Goal: Task Accomplishment & Management: Use online tool/utility

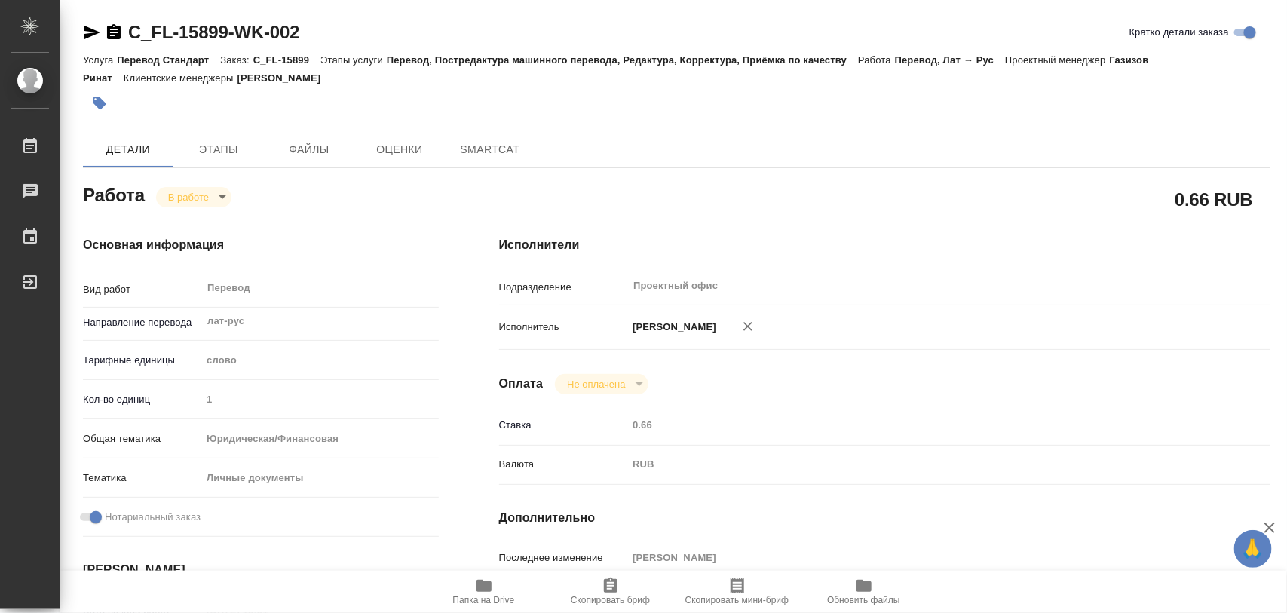
type textarea "x"
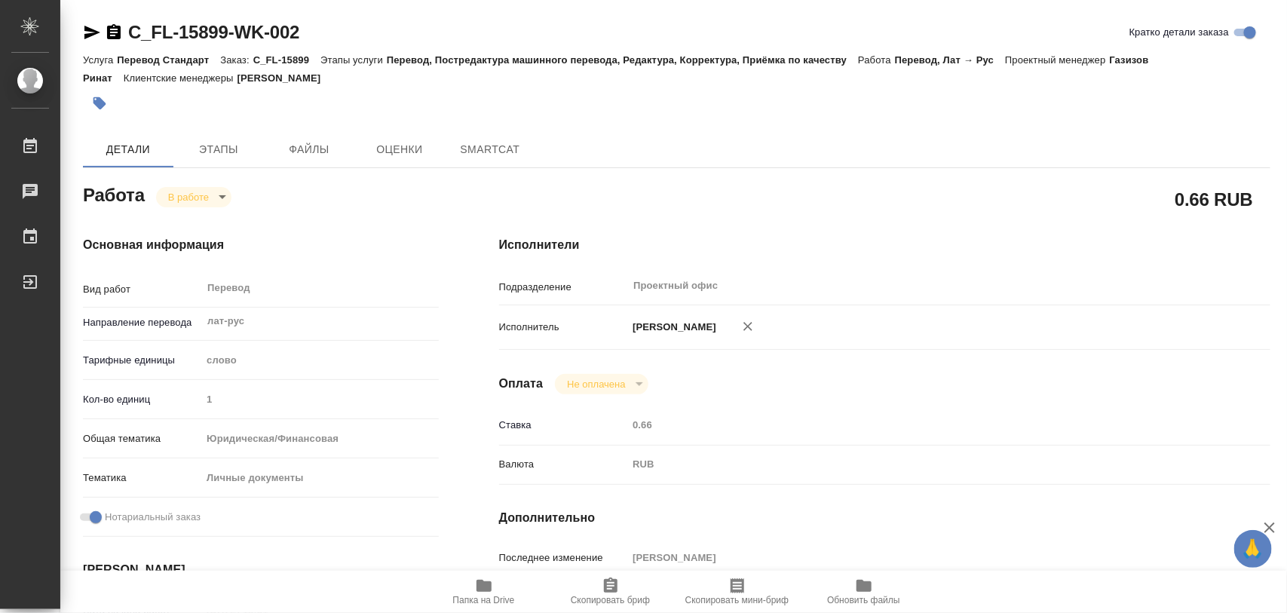
type textarea "x"
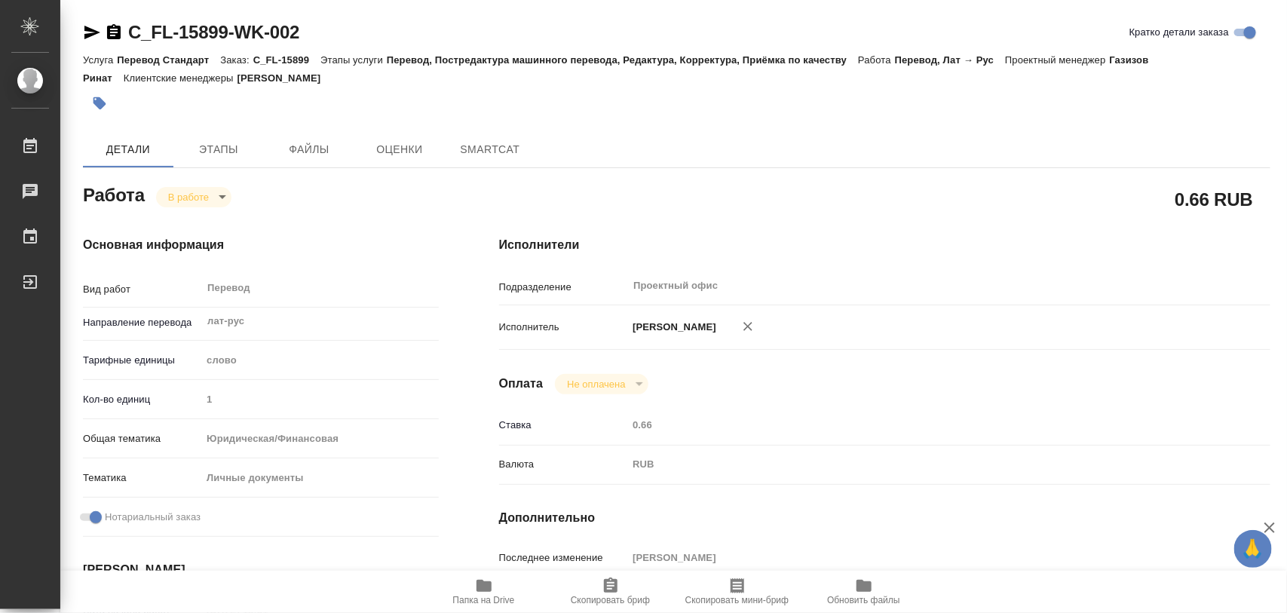
type textarea "x"
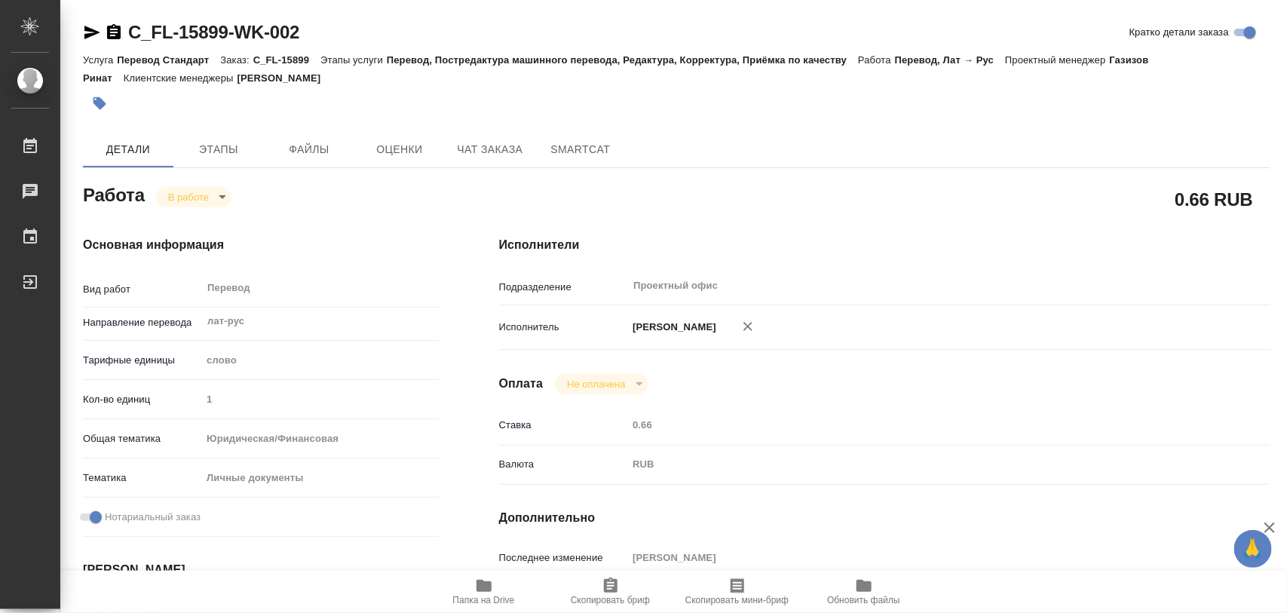
type textarea "x"
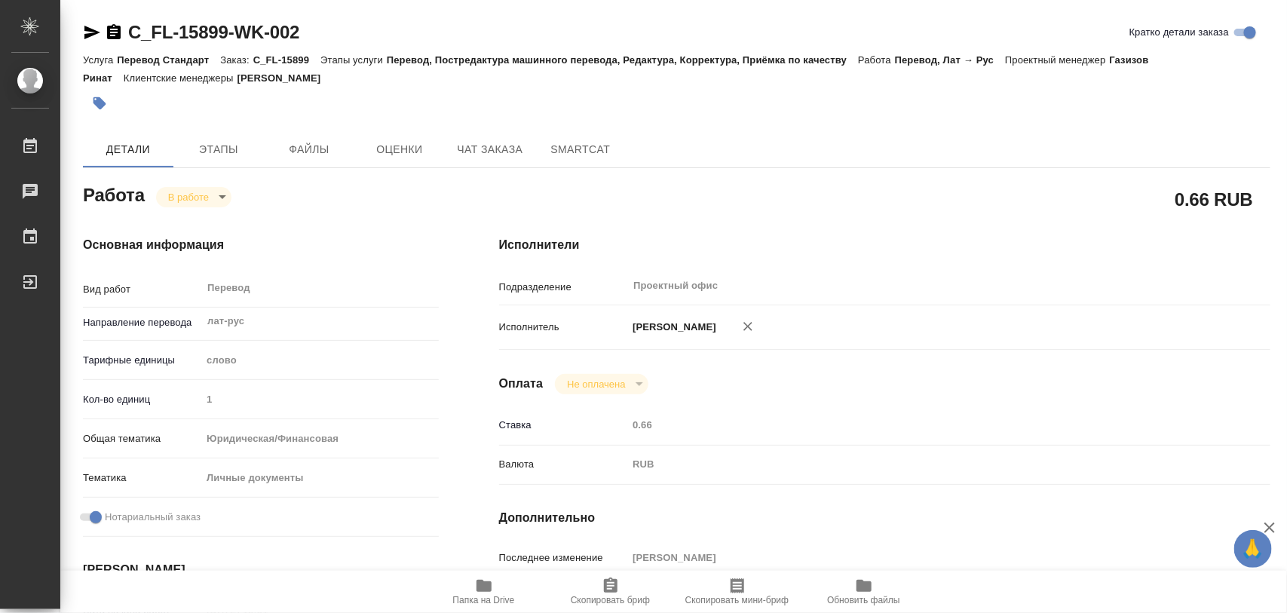
type textarea "x"
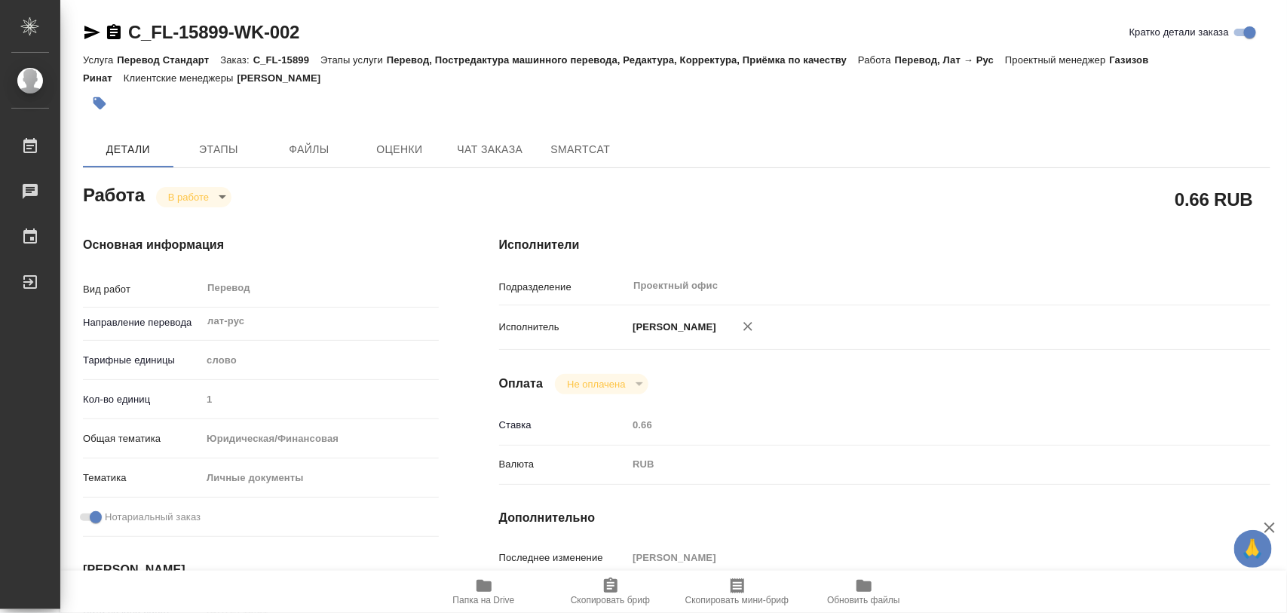
click at [484, 590] on icon "button" at bounding box center [484, 586] width 15 height 12
click at [484, 581] on icon "button" at bounding box center [484, 586] width 18 height 18
click at [96, 104] on icon "button" at bounding box center [100, 103] width 13 height 13
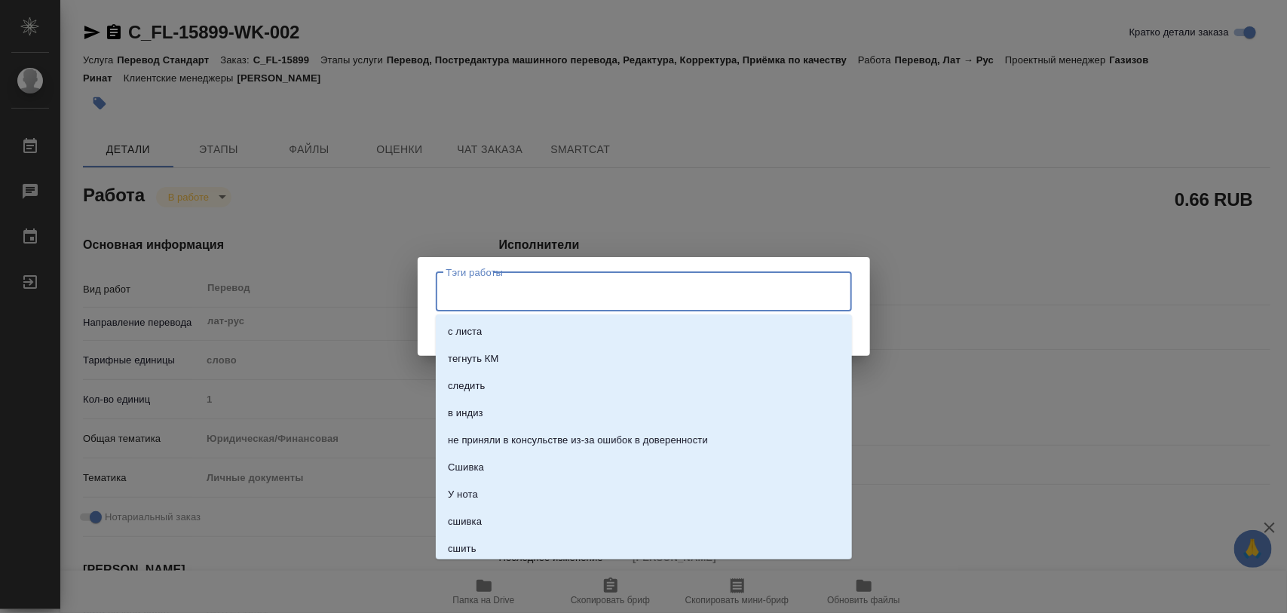
click at [552, 299] on input "Тэги работы" at bounding box center [630, 292] width 374 height 26
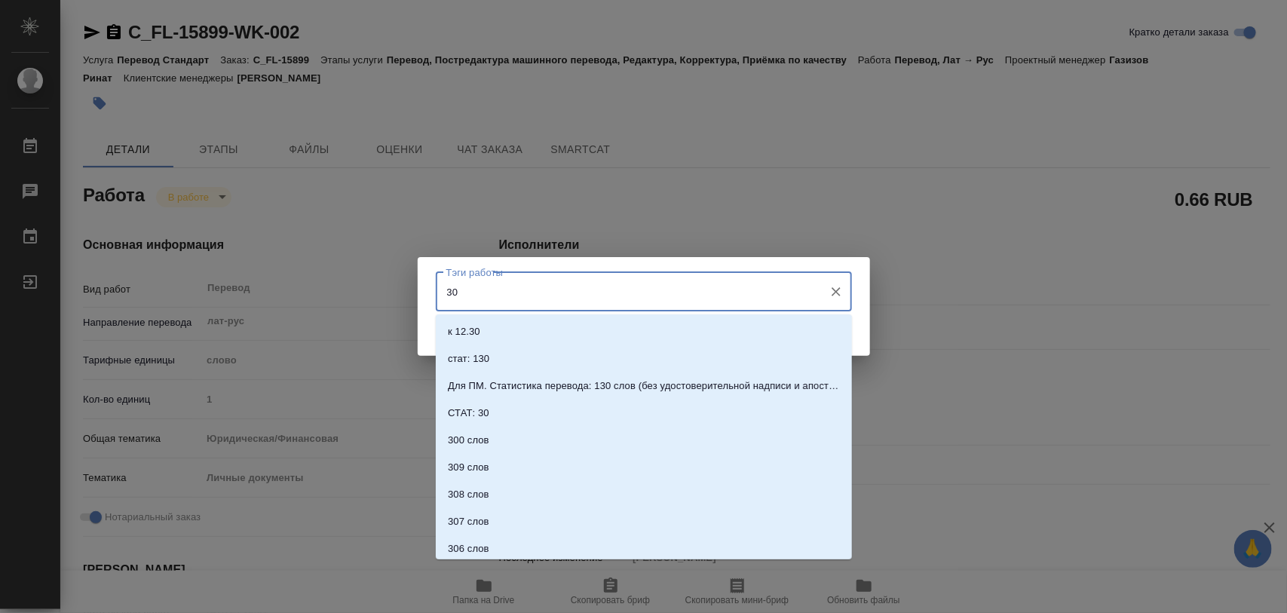
type input "300"
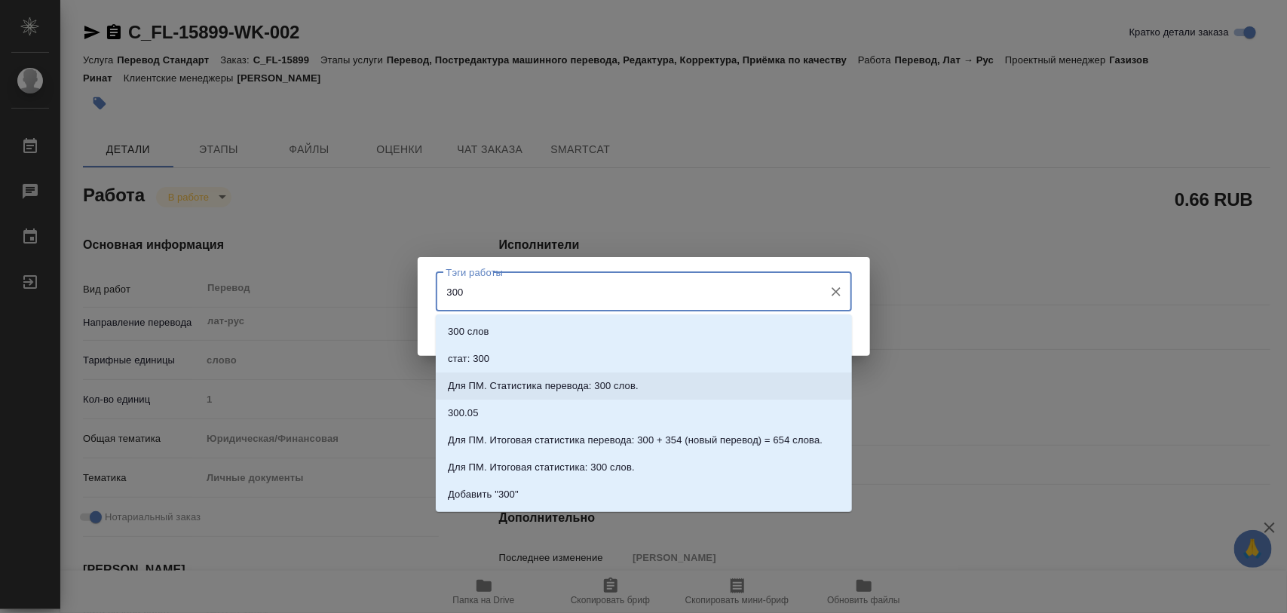
click at [556, 382] on p "Для ПМ. Статистика перевода: 300 слов." at bounding box center [543, 386] width 191 height 15
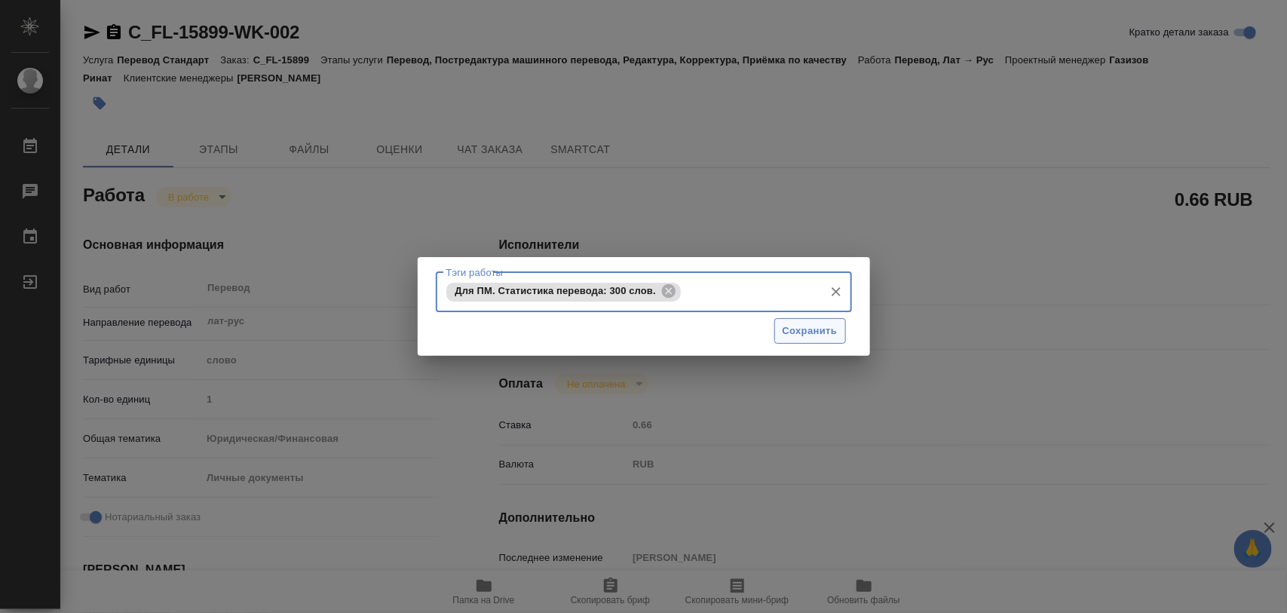
click at [801, 330] on span "Сохранить" at bounding box center [810, 331] width 55 height 17
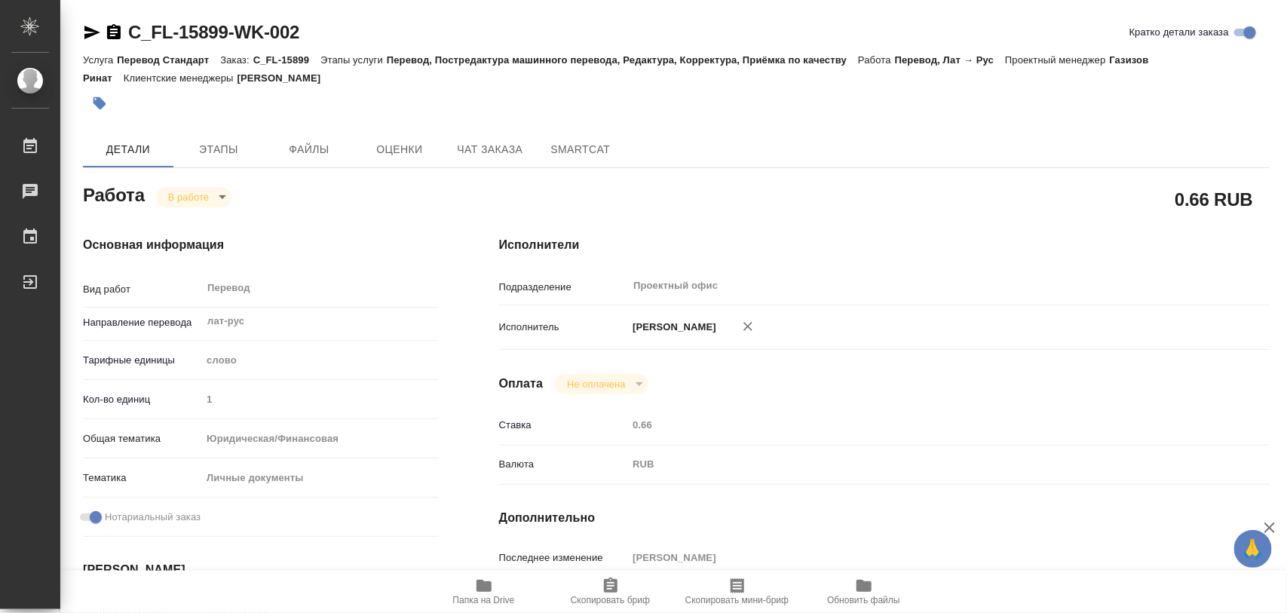
type input "inProgress"
type textarea "Перевод"
type textarea "x"
type input "лат-рус"
type input "5a8b1489cc6b4906c91bfd90"
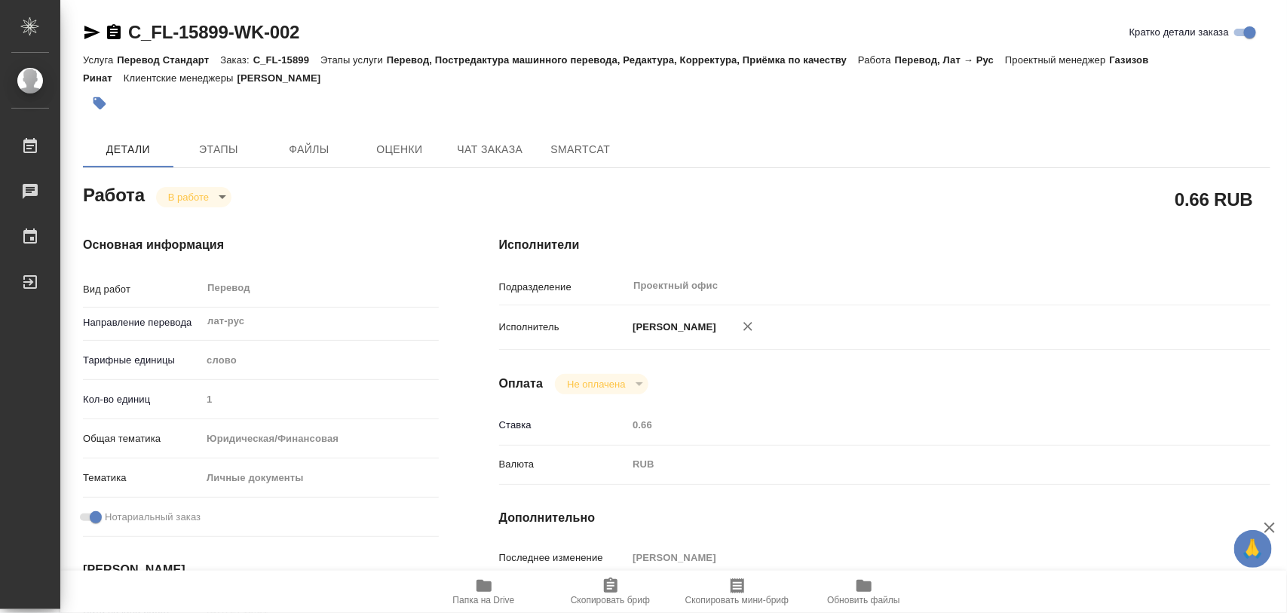
type input "1"
type input "yr-fn"
type input "5a8b8b956a9677013d343cfe"
checkbox input "true"
type input "[DATE] 15:51"
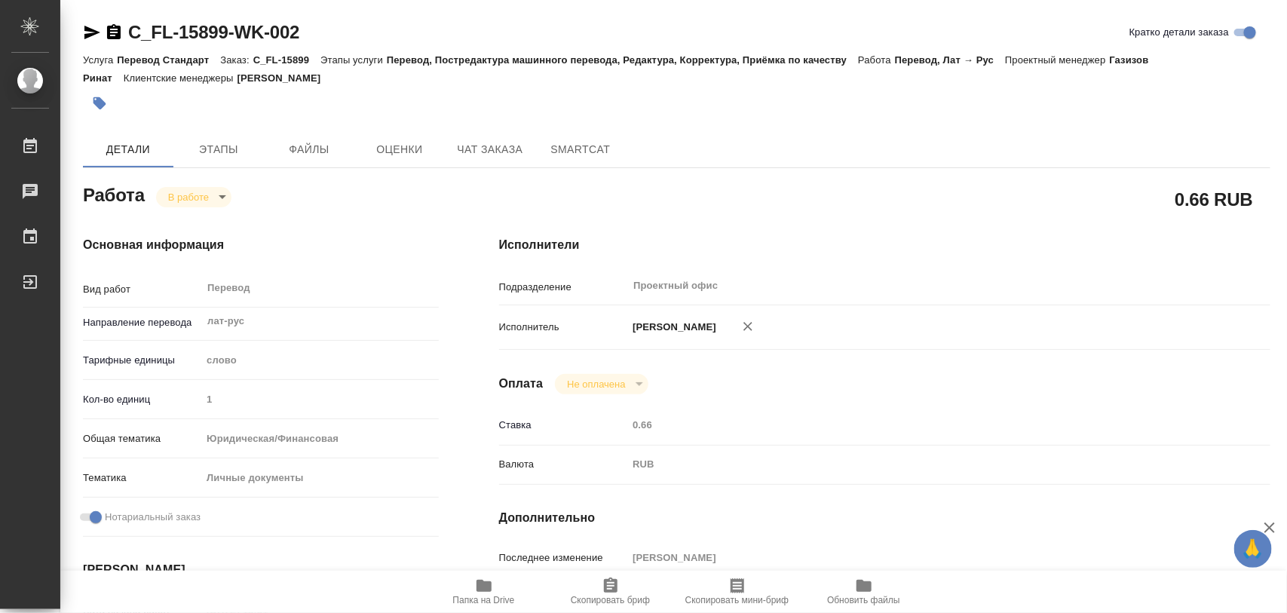
type input "[DATE] 16:19"
type input "[DATE] 11:00"
type input "[DATE] 12:00"
type input "Проектный офис"
type input "notPayed"
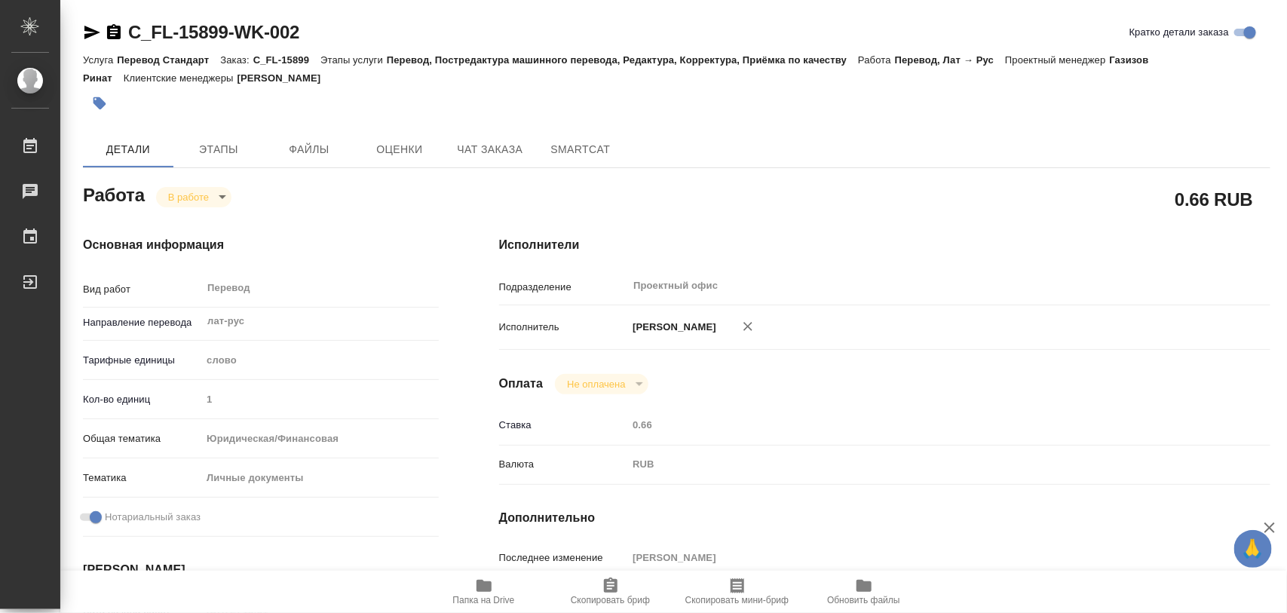
type input "0.66"
type input "RUB"
type input "[PERSON_NAME]"
type textarea "x"
type textarea "/Clients/FL_C/Orders/C_FL-15899/Translated/C_FL-15899-WK-002"
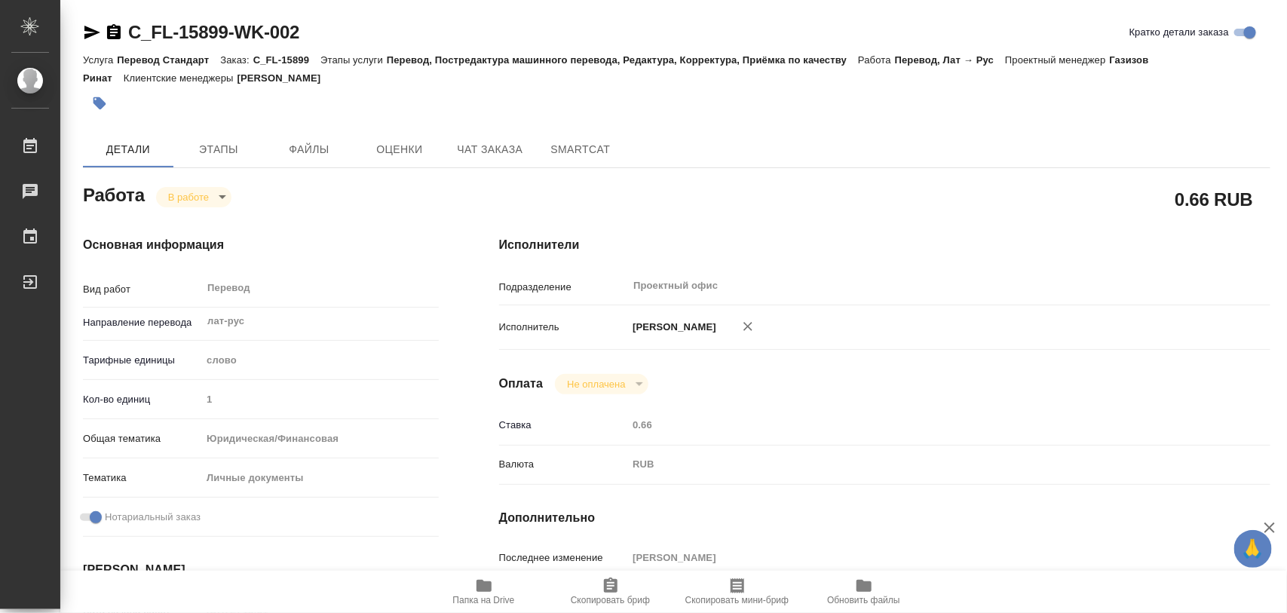
type textarea "x"
type input "C_FL-15899"
type input "Перевод Стандарт"
type input "Перевод, Постредактура машинного перевода, Редактура, Корректура, Приёмка по ка…"
type input "[PERSON_NAME]"
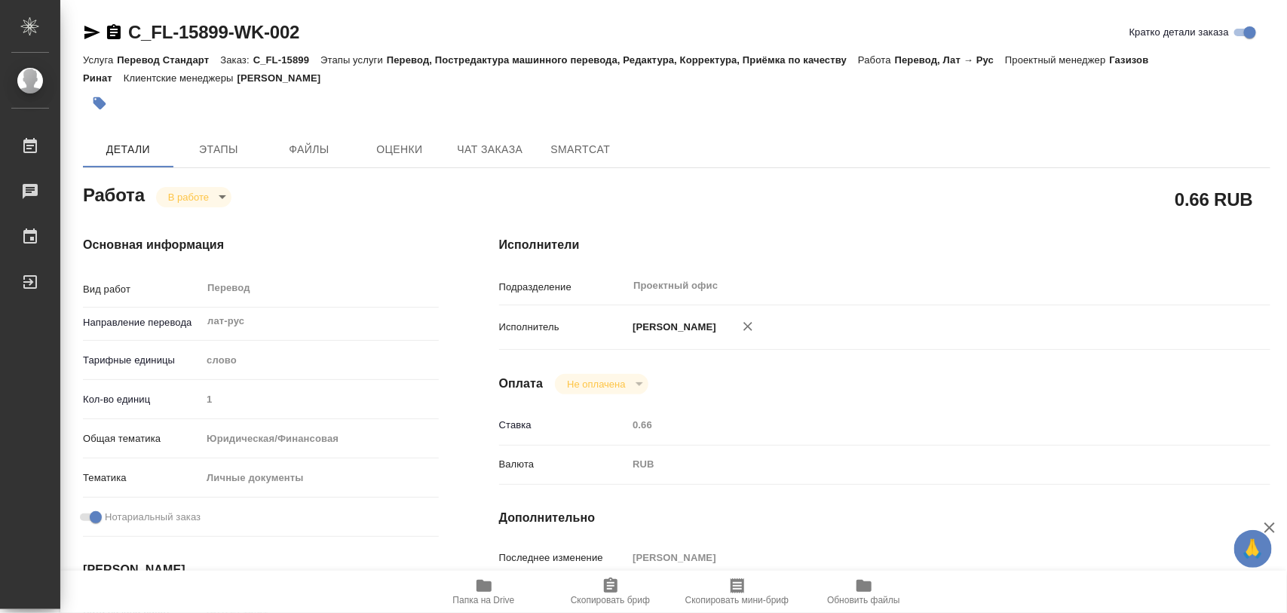
type input "/Clients/FL_C/Orders/C_FL-15899"
type textarea "Полтавский Никита"
type textarea "x"
type textarea "Полтавский Никита"
type textarea "x"
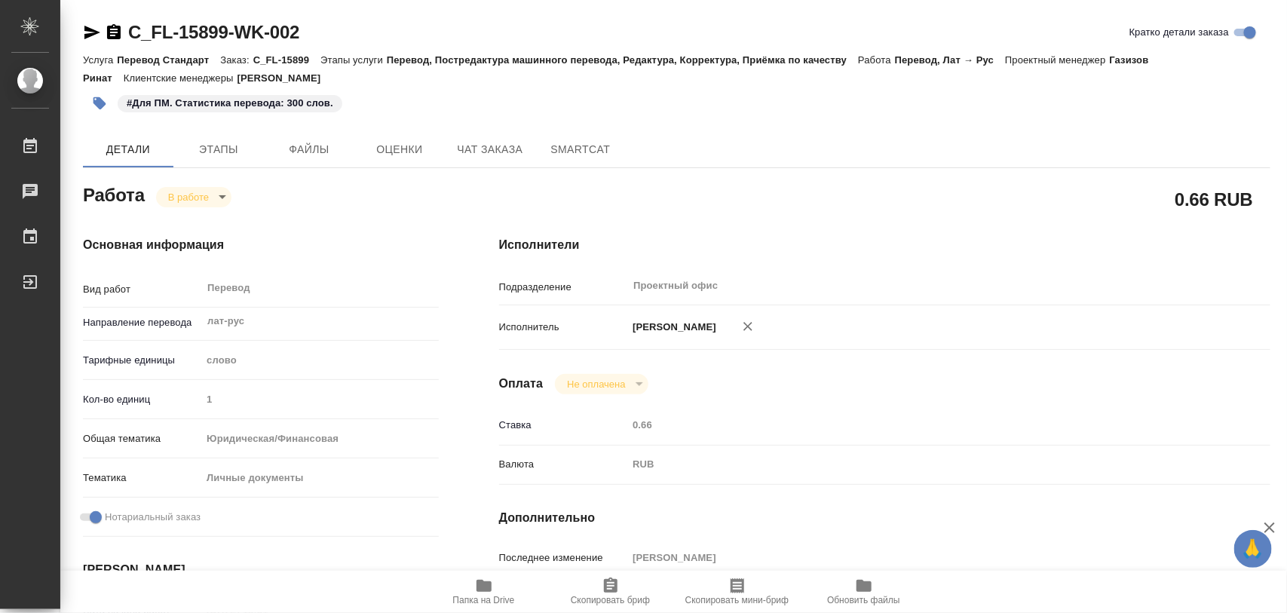
type textarea "x"
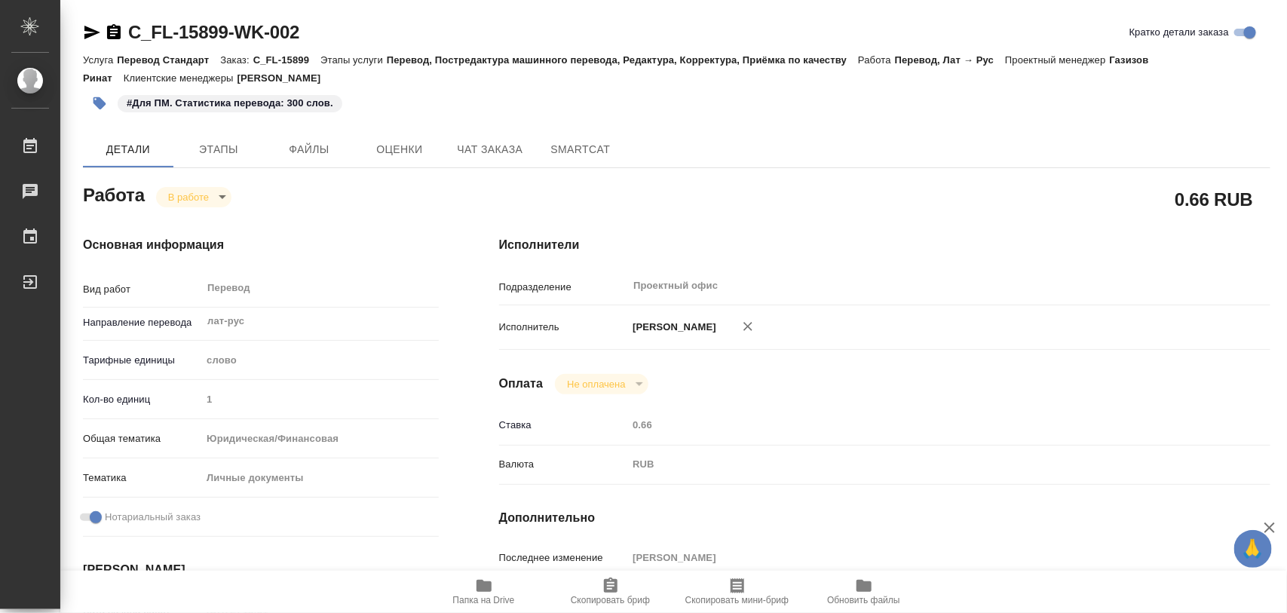
type textarea "x"
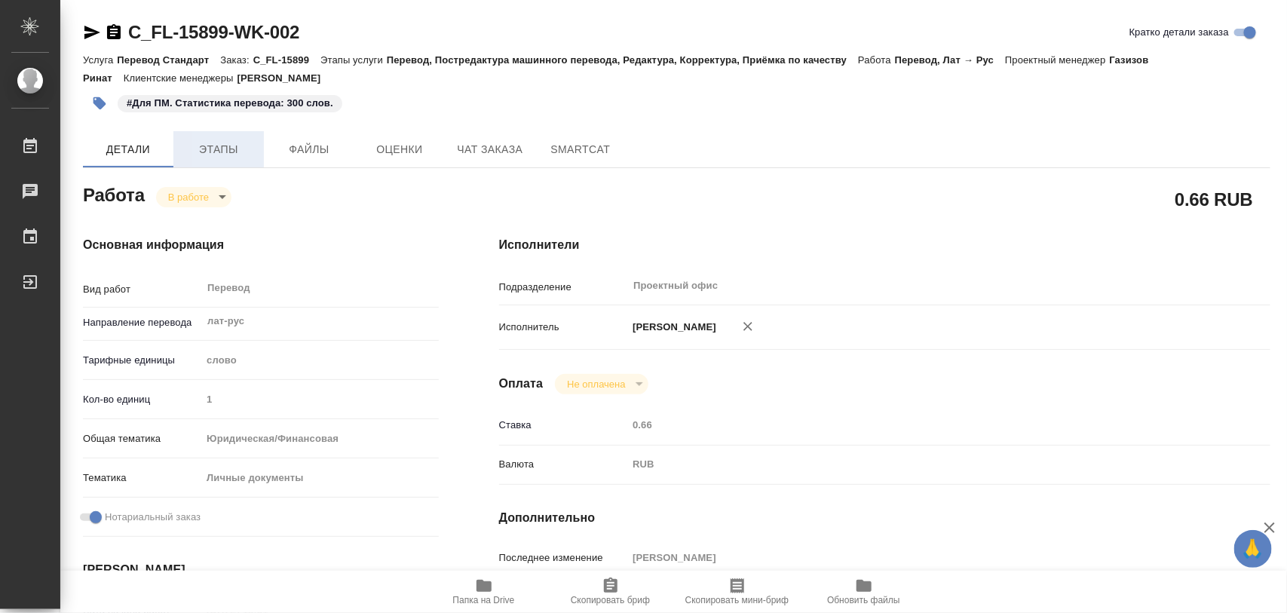
type textarea "x"
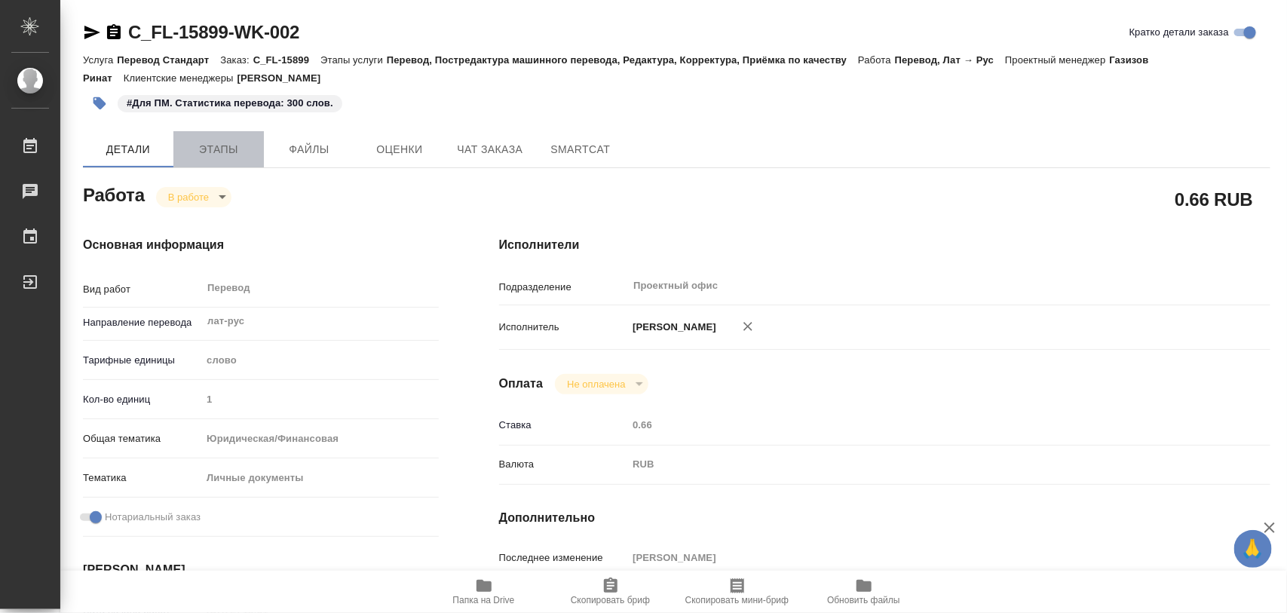
click at [238, 153] on span "Этапы" at bounding box center [219, 149] width 72 height 19
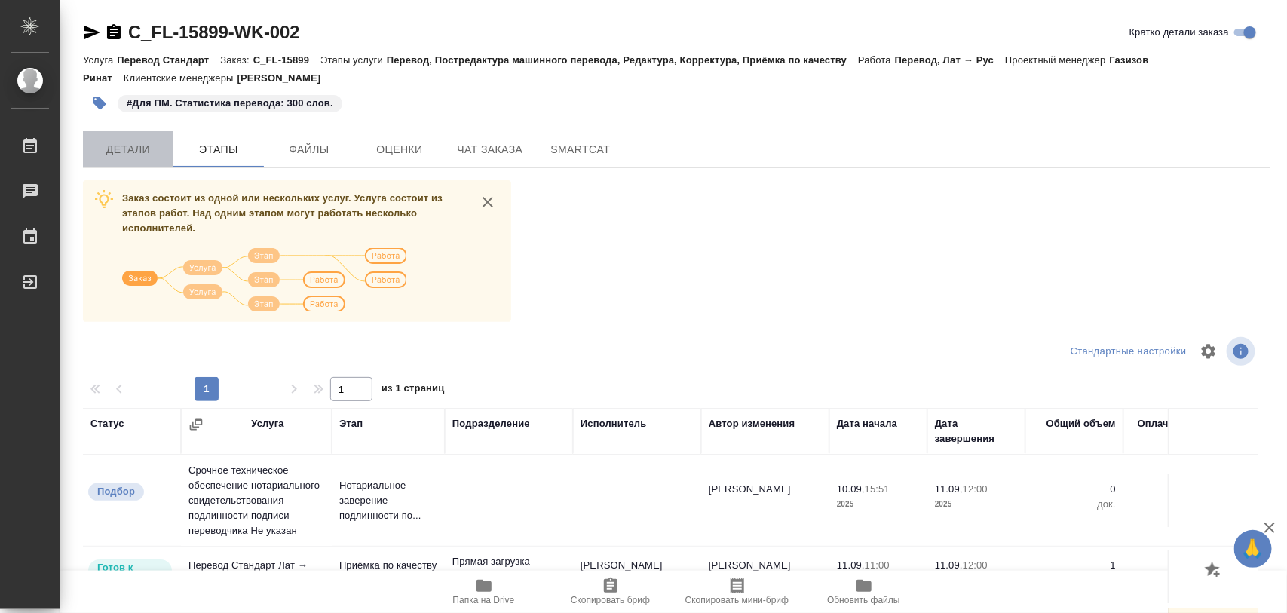
click at [117, 151] on span "Детали" at bounding box center [128, 149] width 72 height 19
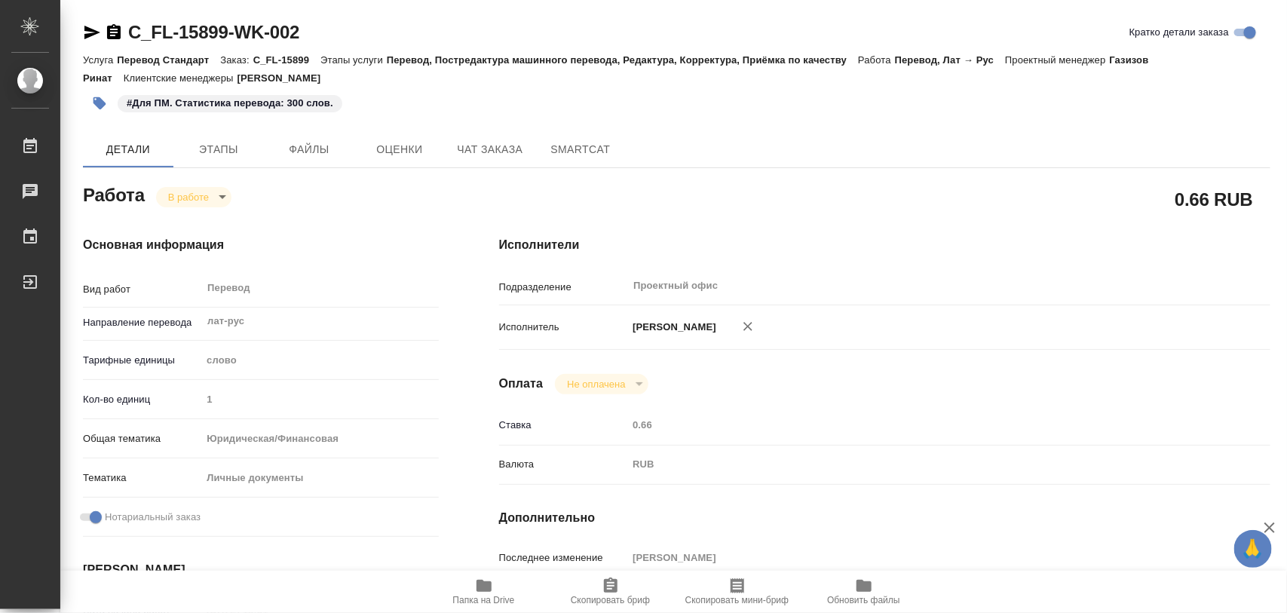
type textarea "x"
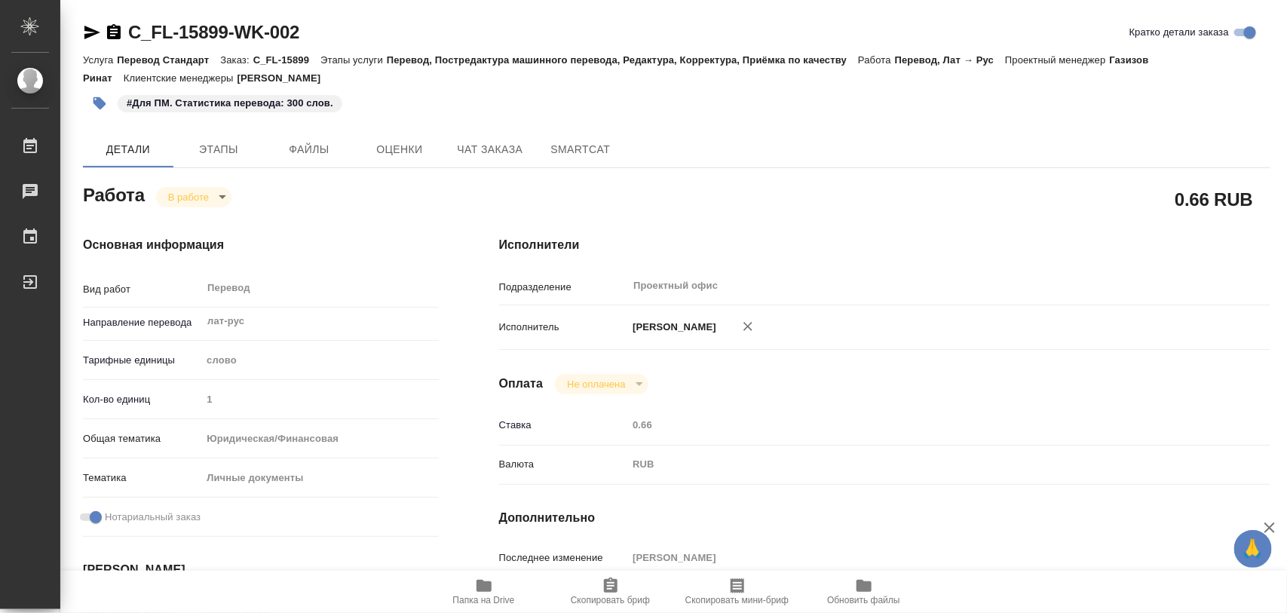
type textarea "x"
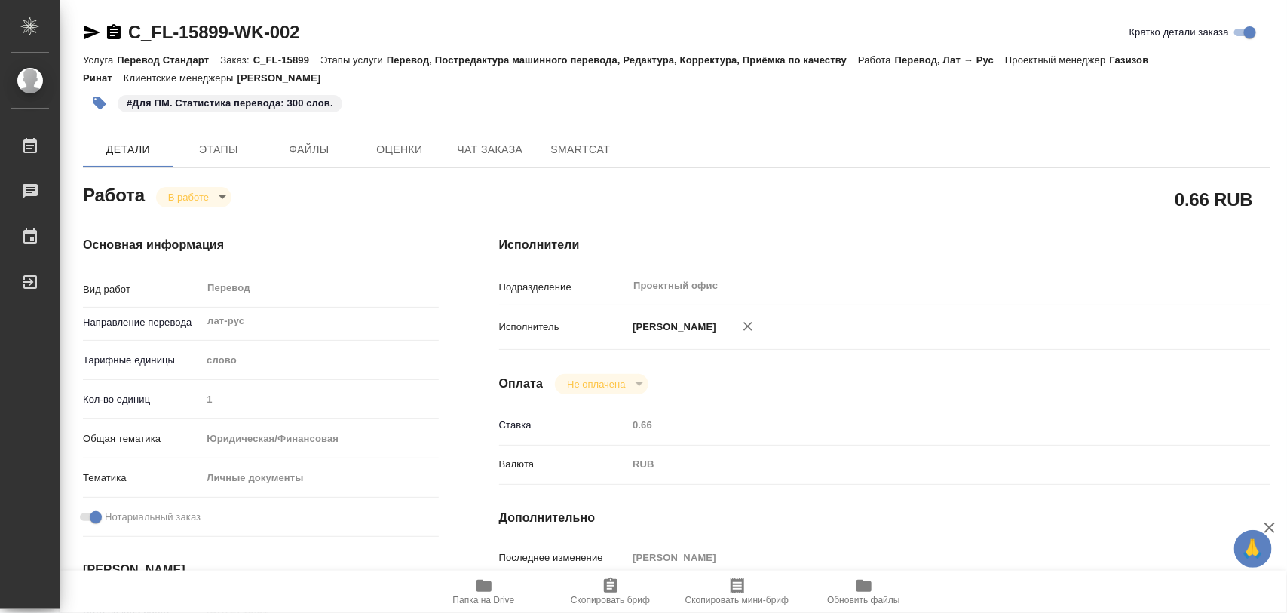
type textarea "x"
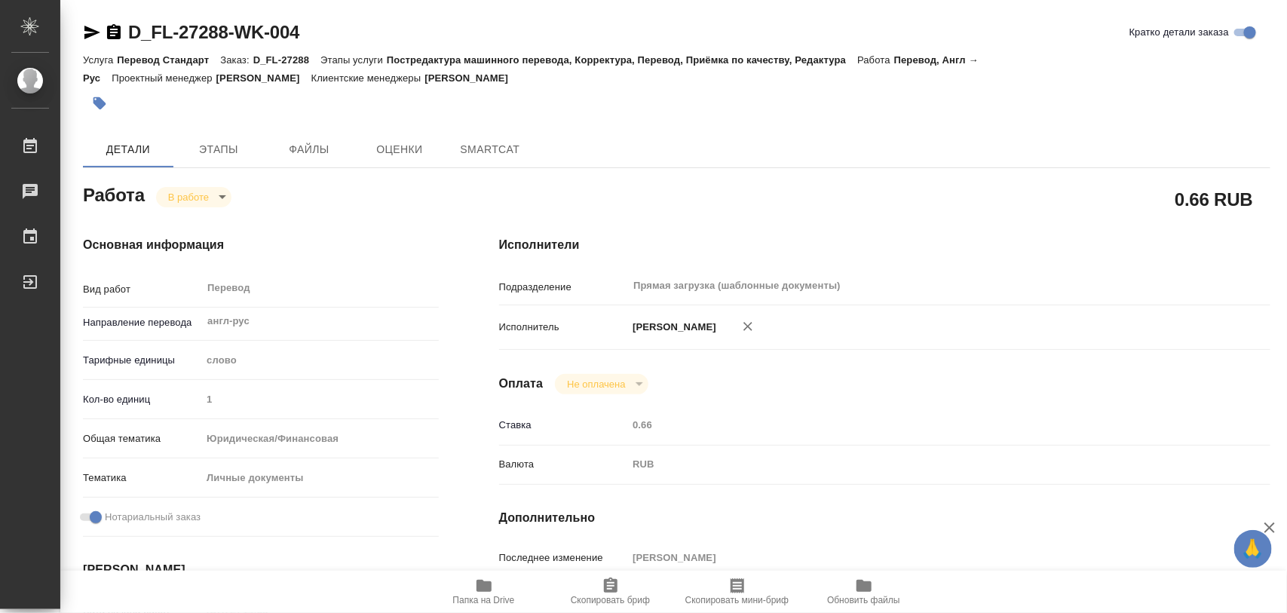
type textarea "x"
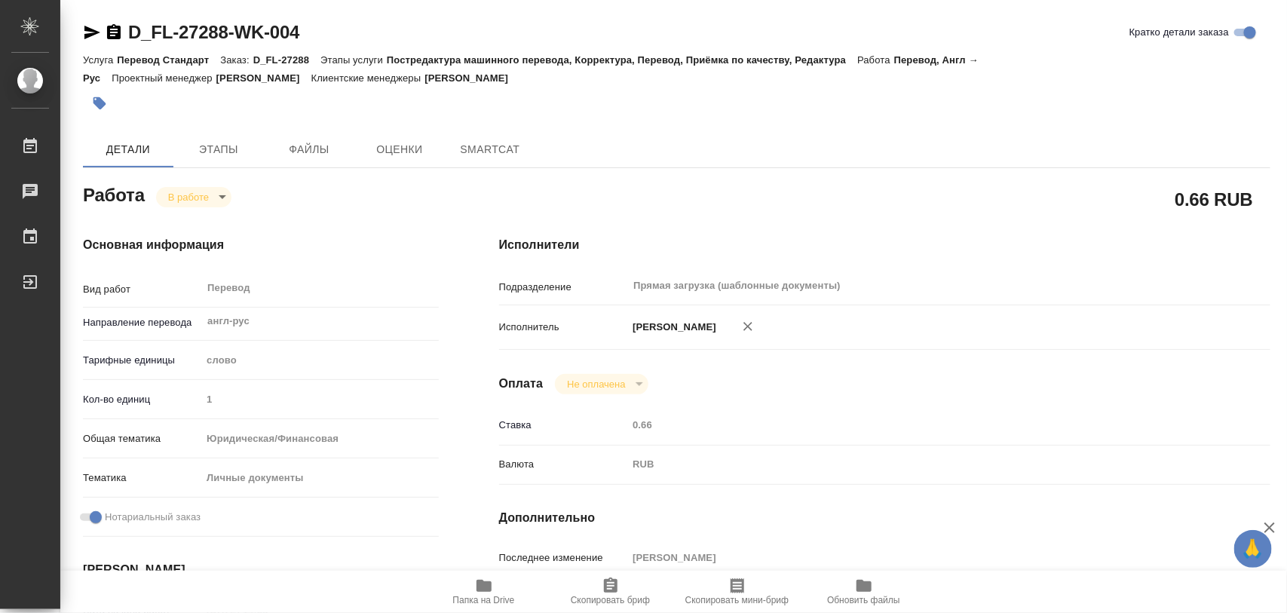
type textarea "x"
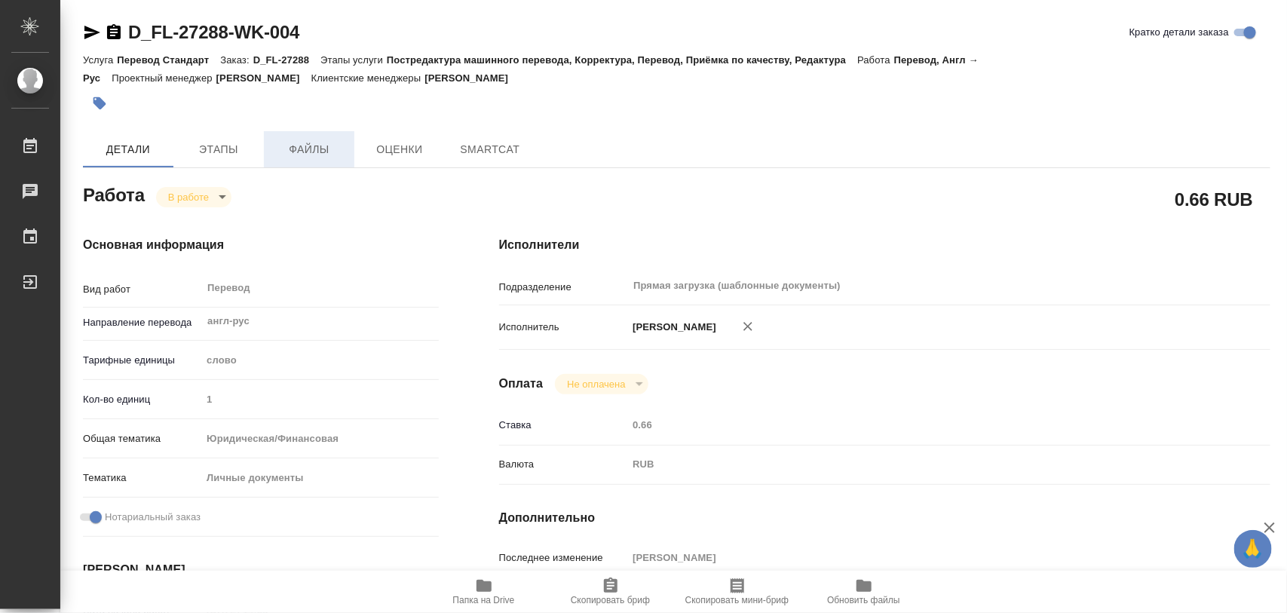
type textarea "x"
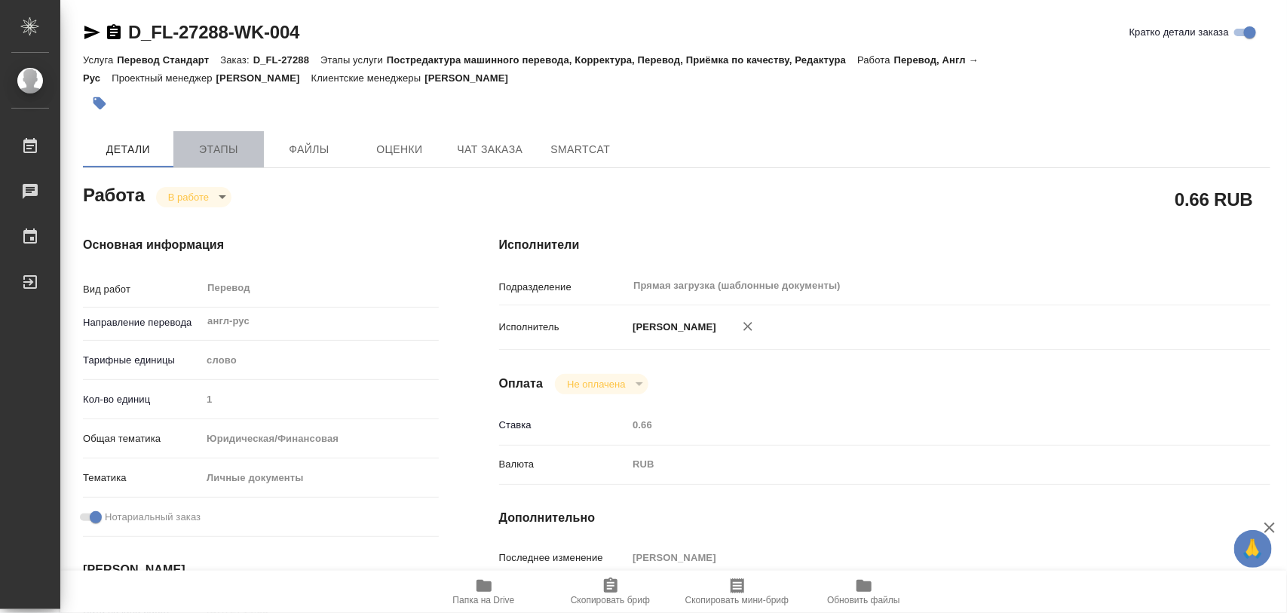
click at [231, 149] on span "Этапы" at bounding box center [219, 149] width 72 height 19
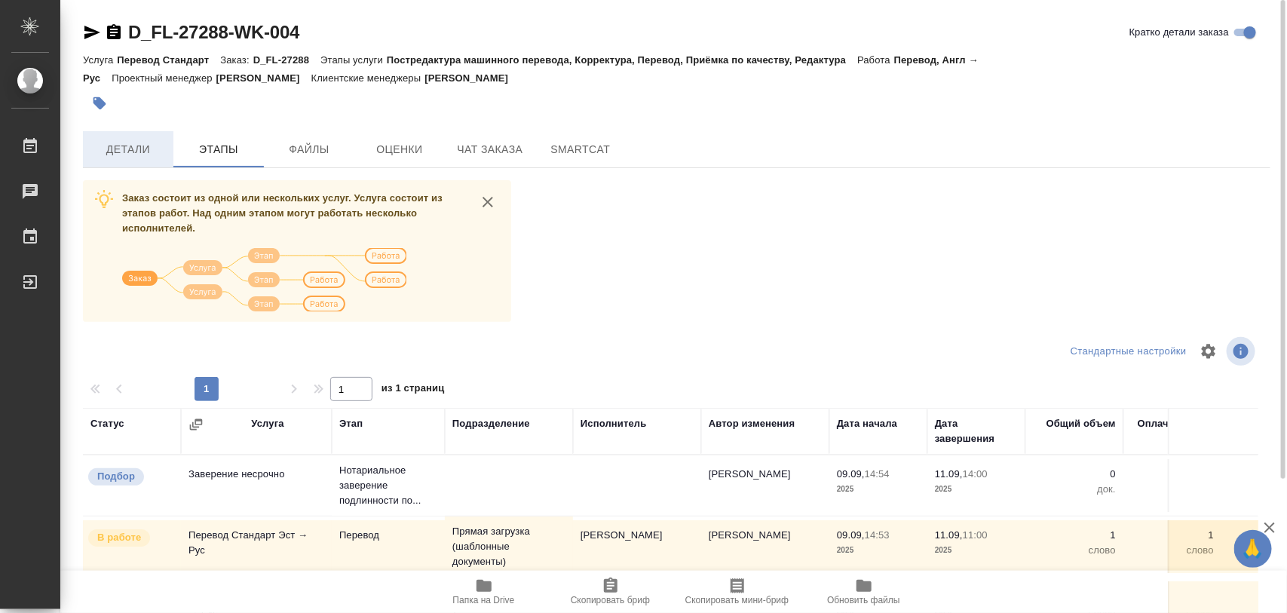
click at [133, 147] on span "Детали" at bounding box center [128, 149] width 72 height 19
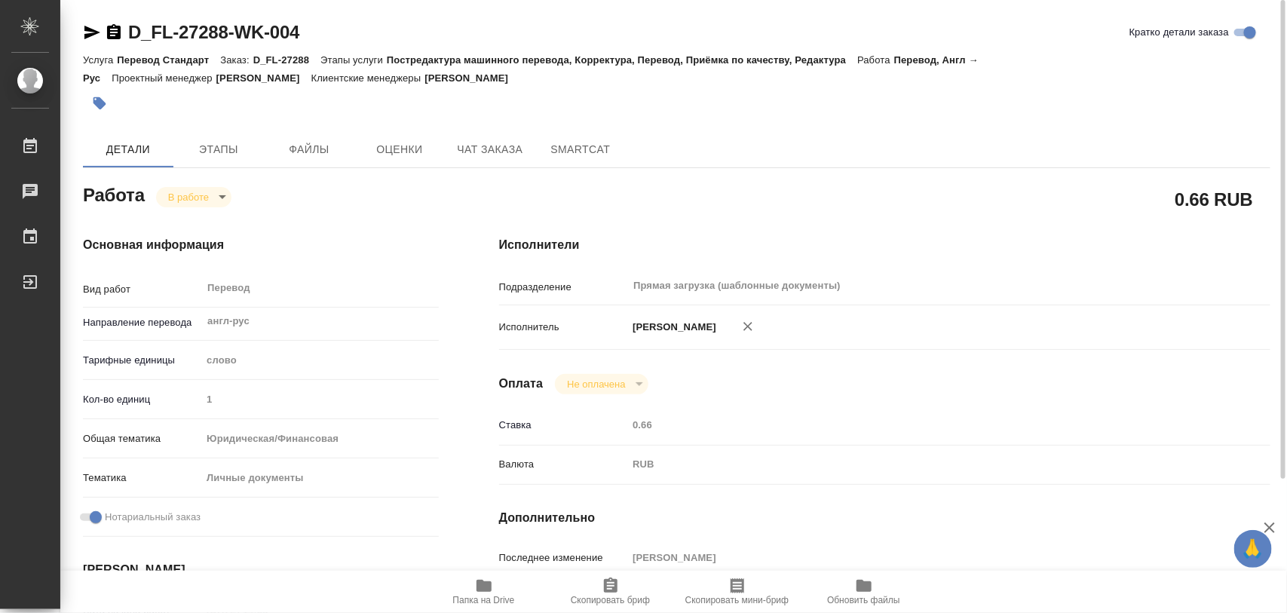
type textarea "x"
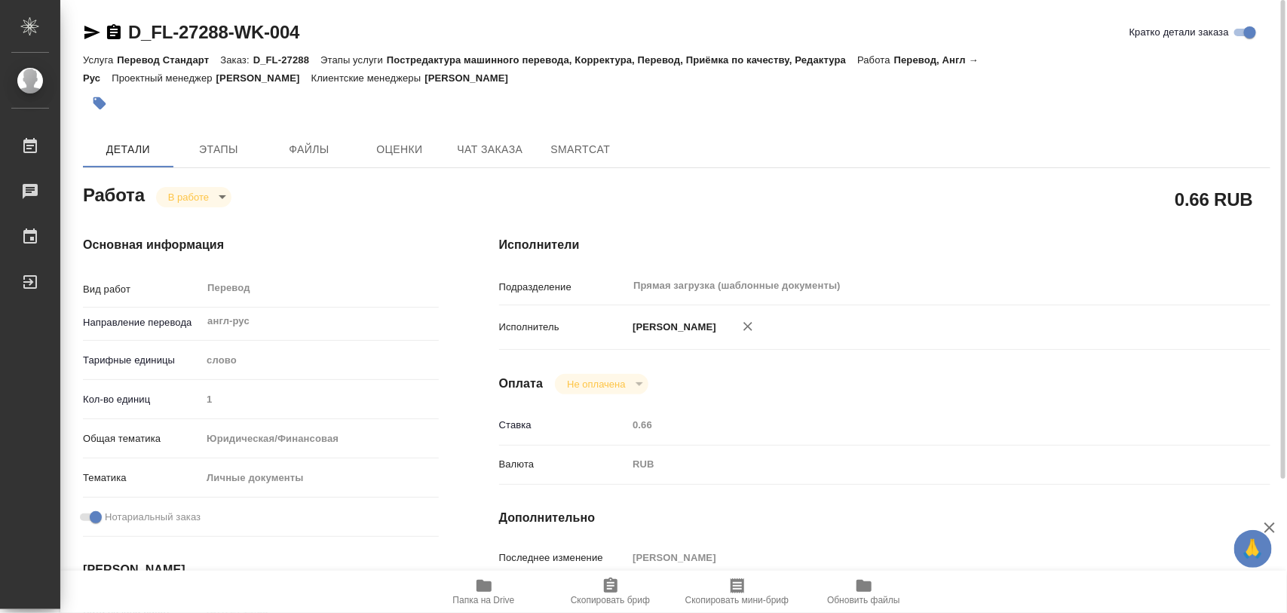
type textarea "x"
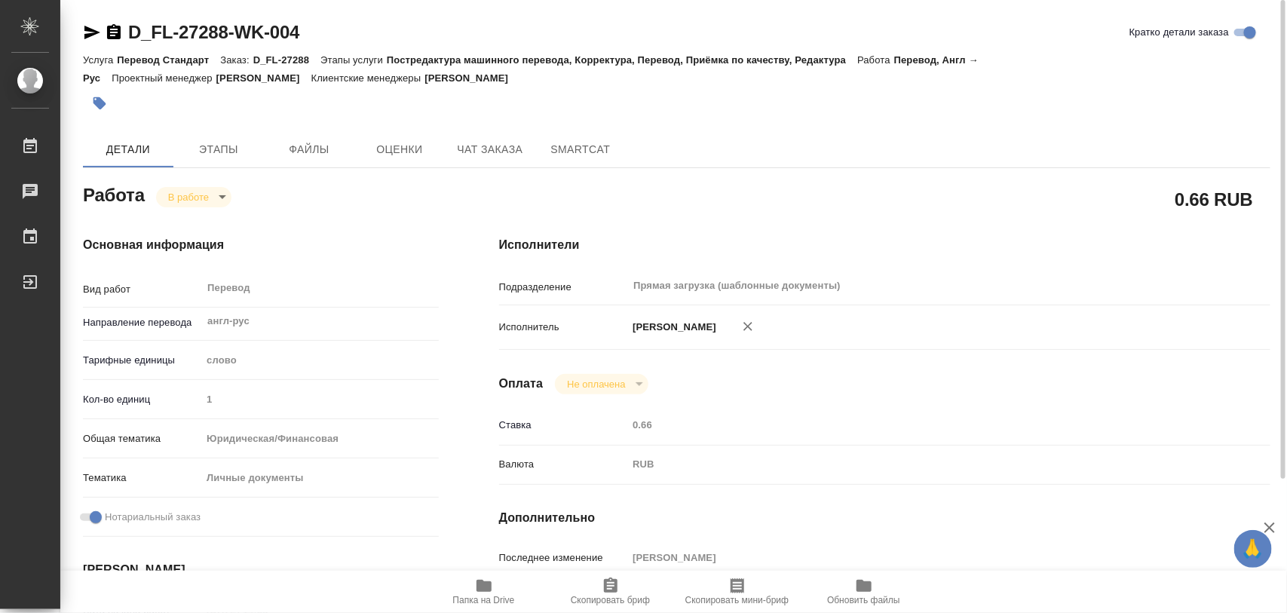
type textarea "x"
